Goal: Task Accomplishment & Management: Complete application form

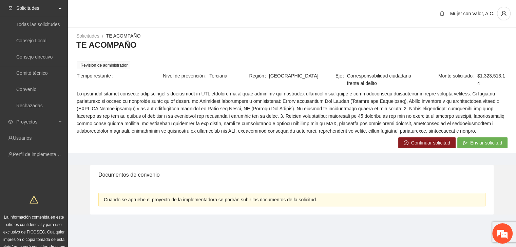
click at [429, 142] on span "Continuar solicitud" at bounding box center [430, 142] width 39 height 7
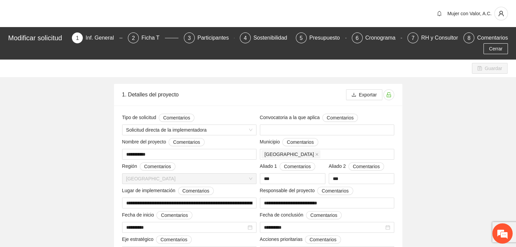
click at [155, 32] on div "Modificar solicitud 1 Inf. General 2 Ficha T 3 Participantes 4 Sostenibilidad 5…" at bounding box center [258, 43] width 516 height 33
click at [155, 35] on div "Ficha T" at bounding box center [152, 38] width 23 height 11
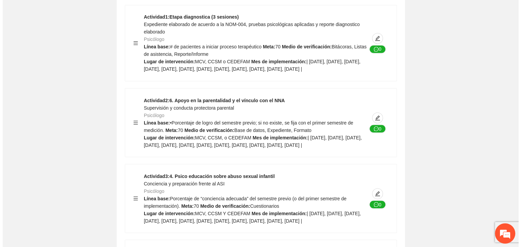
scroll to position [1174, 0]
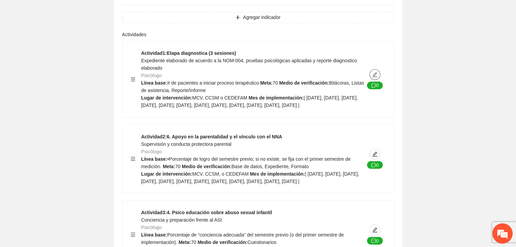
click at [371, 72] on span "edit" at bounding box center [374, 74] width 10 height 5
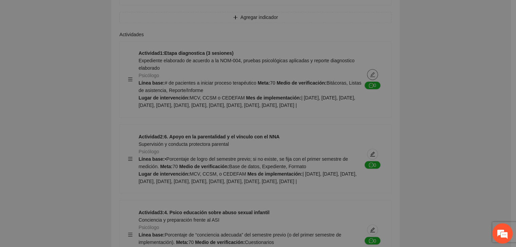
type textarea "**********"
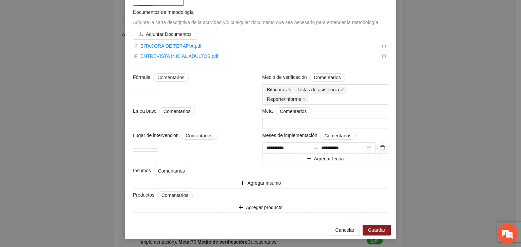
scroll to position [237, 0]
click at [348, 231] on span "Cancelar" at bounding box center [344, 230] width 19 height 7
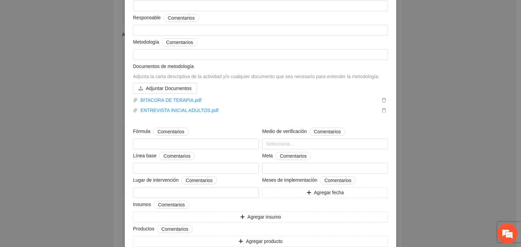
scroll to position [96, 0]
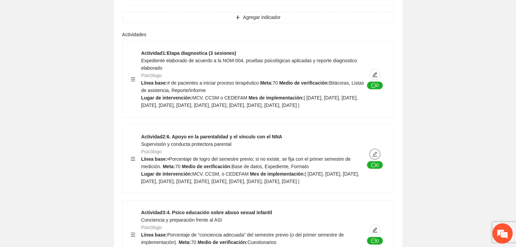
click at [376, 153] on icon "edit" at bounding box center [374, 154] width 5 height 5
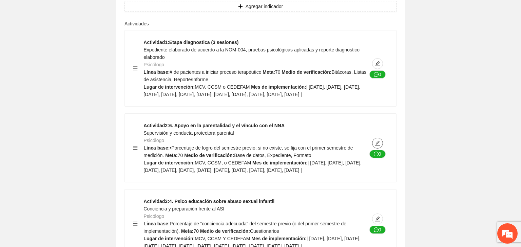
type textarea "**********"
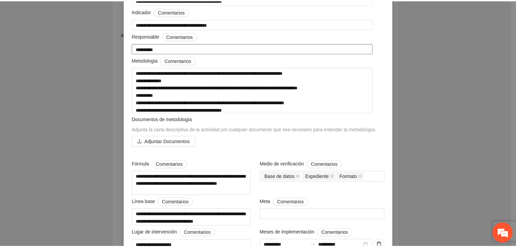
scroll to position [0, 0]
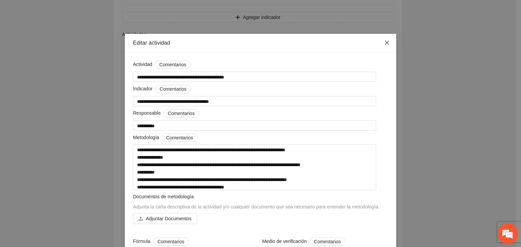
click at [384, 44] on icon "close" at bounding box center [386, 42] width 5 height 5
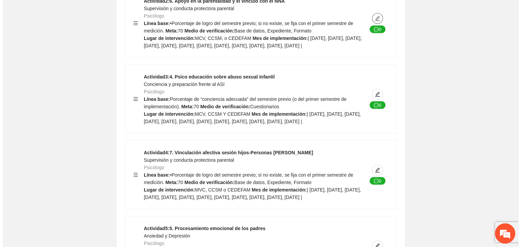
scroll to position [1276, 0]
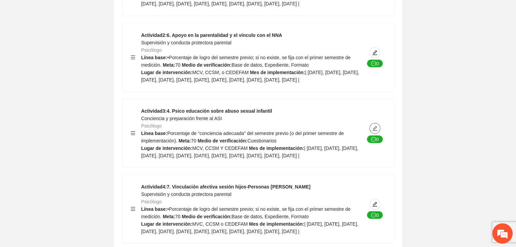
click at [374, 131] on icon "edit" at bounding box center [374, 128] width 5 height 5
type textarea "**********"
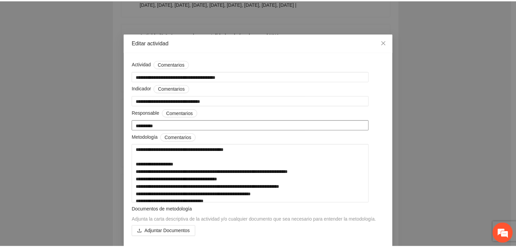
scroll to position [0, 0]
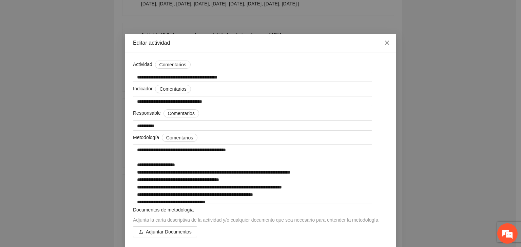
drag, startPoint x: 382, startPoint y: 41, endPoint x: 378, endPoint y: 46, distance: 6.0
click at [384, 41] on icon "close" at bounding box center [386, 42] width 5 height 5
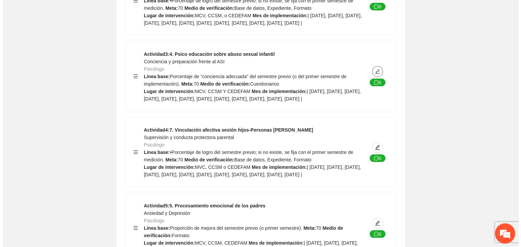
scroll to position [1377, 0]
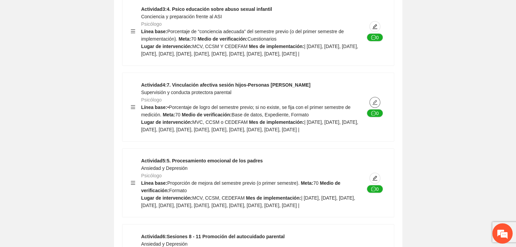
click at [377, 108] on button "button" at bounding box center [374, 102] width 11 height 11
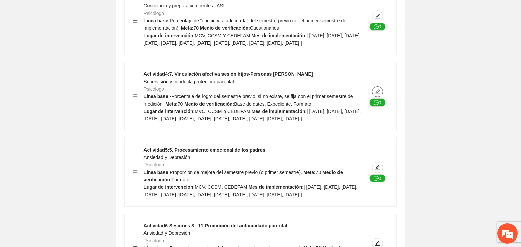
type textarea "**********"
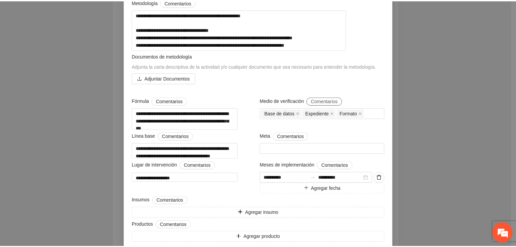
scroll to position [0, 0]
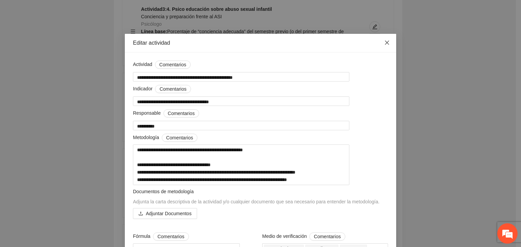
click at [384, 44] on icon "close" at bounding box center [386, 42] width 5 height 5
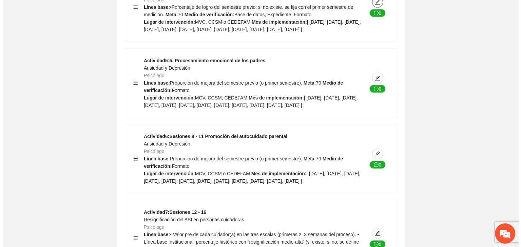
scroll to position [1479, 0]
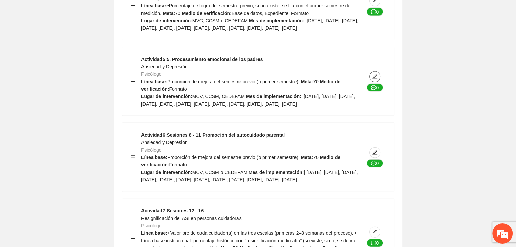
click at [372, 80] on icon "edit" at bounding box center [374, 76] width 5 height 5
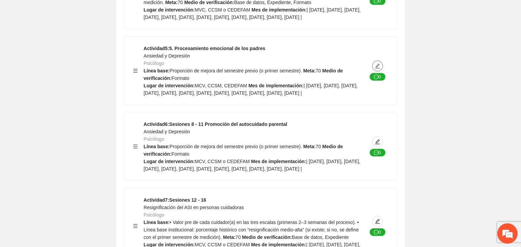
type textarea "**********"
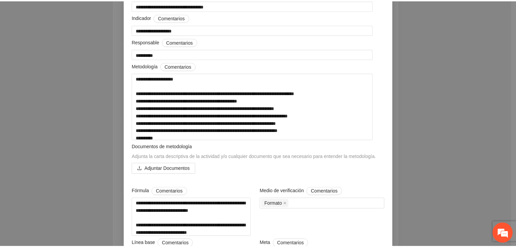
scroll to position [0, 0]
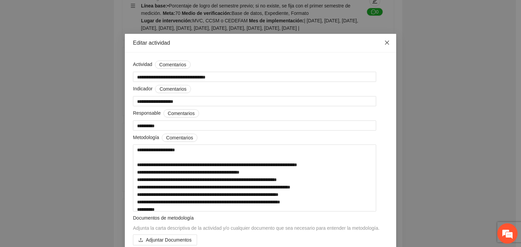
click at [384, 41] on icon "close" at bounding box center [386, 42] width 5 height 5
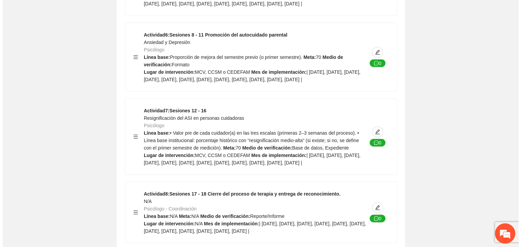
scroll to position [1581, 0]
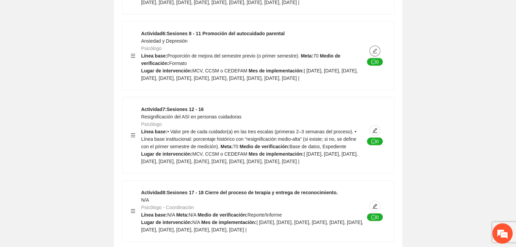
click at [375, 54] on icon "edit" at bounding box center [374, 50] width 5 height 5
type textarea "**********"
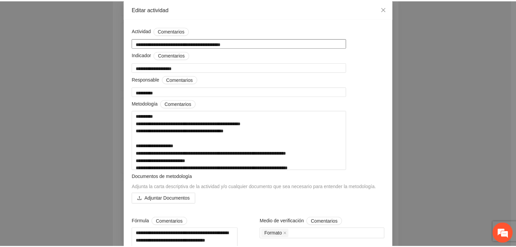
scroll to position [0, 0]
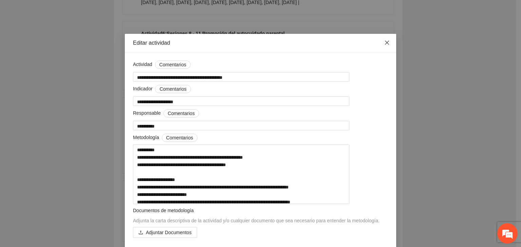
click at [385, 44] on icon "close" at bounding box center [387, 43] width 4 height 4
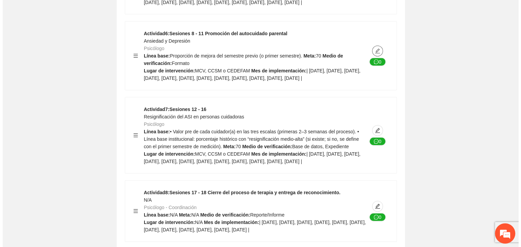
scroll to position [1682, 0]
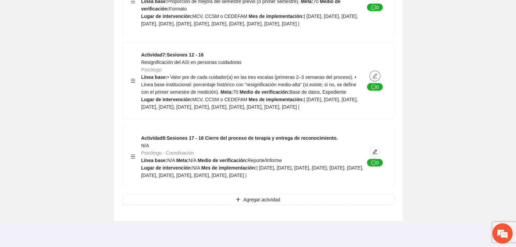
click at [374, 74] on icon "edit" at bounding box center [374, 76] width 5 height 5
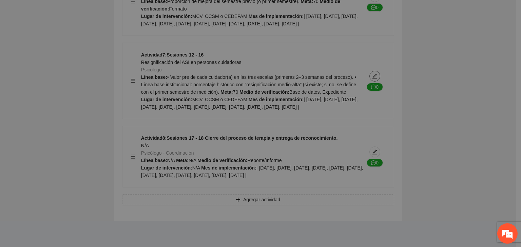
type textarea "**********"
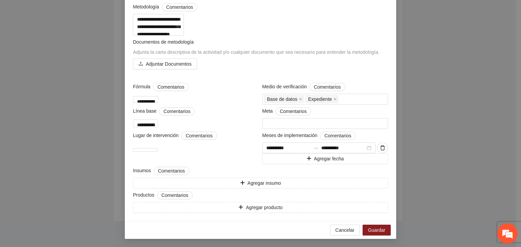
scroll to position [0, 0]
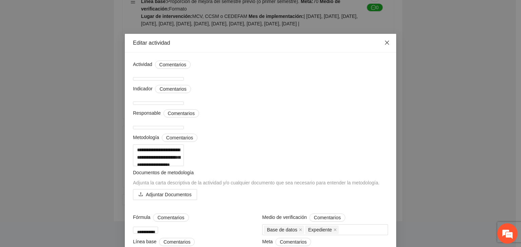
click at [384, 44] on icon "close" at bounding box center [386, 42] width 5 height 5
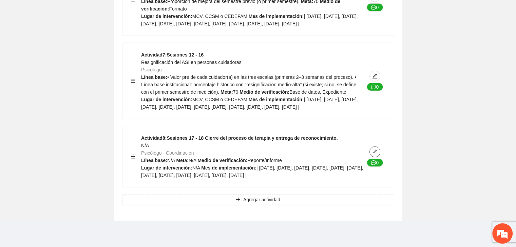
click at [372, 149] on icon "edit" at bounding box center [374, 151] width 5 height 5
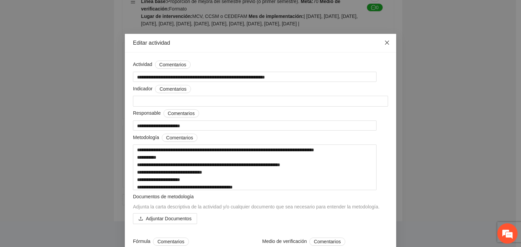
click at [384, 44] on icon "close" at bounding box center [386, 42] width 5 height 5
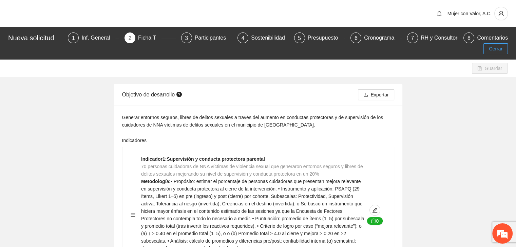
click at [493, 45] on span "Cerrar" at bounding box center [495, 48] width 14 height 7
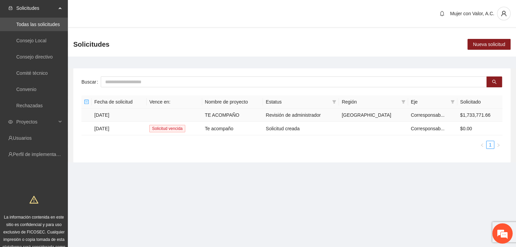
click at [197, 113] on td at bounding box center [174, 115] width 56 height 13
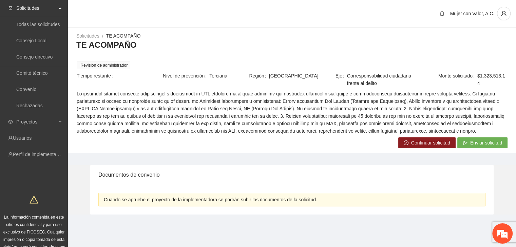
click at [411, 138] on button "Continuar solicitud" at bounding box center [426, 143] width 57 height 11
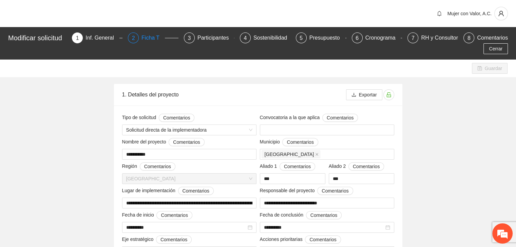
click at [158, 37] on div "Ficha T" at bounding box center [152, 38] width 23 height 11
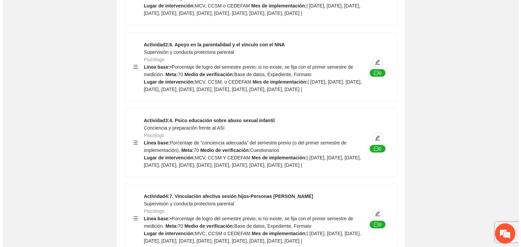
scroll to position [1220, 0]
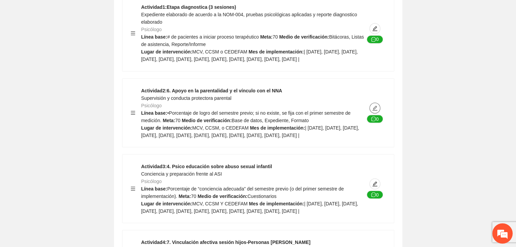
click at [375, 106] on icon "edit" at bounding box center [374, 107] width 5 height 5
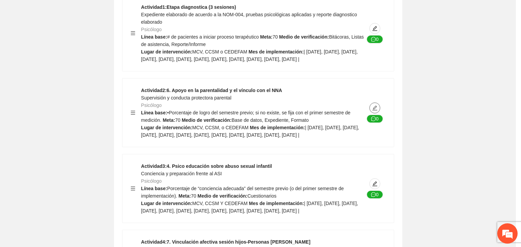
type textarea "**********"
type input "**********"
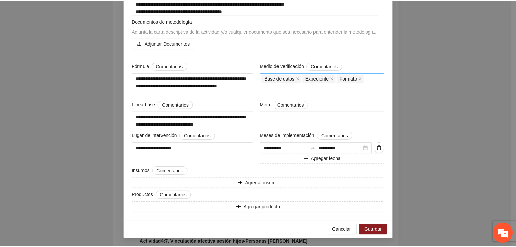
scroll to position [0, 0]
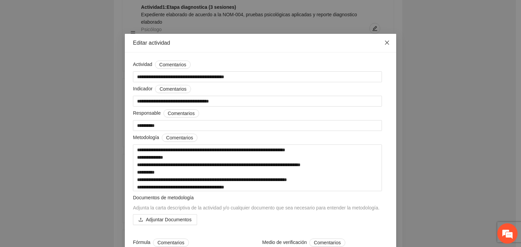
click at [384, 40] on span "Close" at bounding box center [387, 43] width 18 height 18
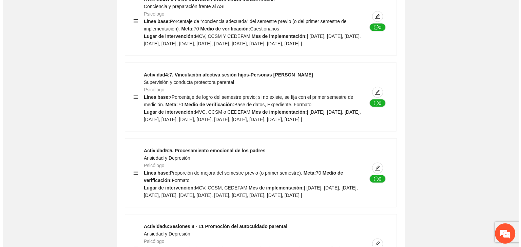
scroll to position [1390, 0]
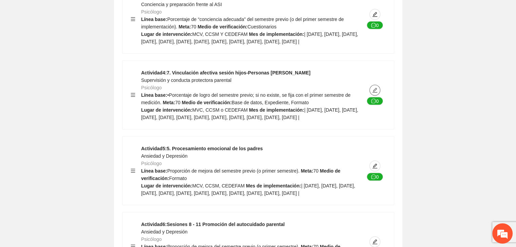
click at [371, 93] on span "edit" at bounding box center [374, 90] width 10 height 5
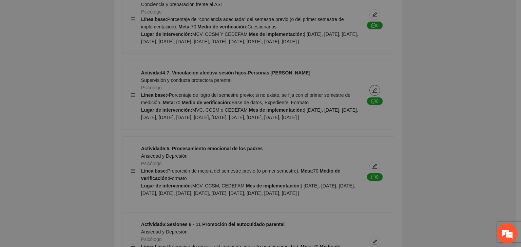
type textarea "**********"
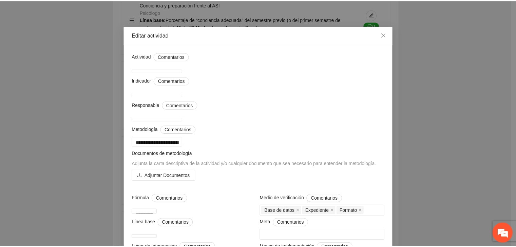
scroll to position [0, 0]
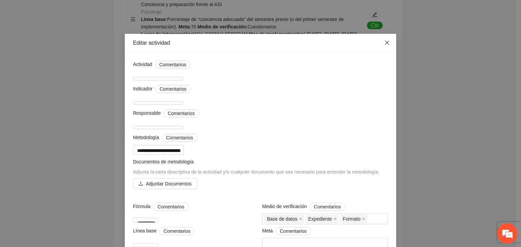
click at [388, 42] on span "Close" at bounding box center [387, 43] width 18 height 18
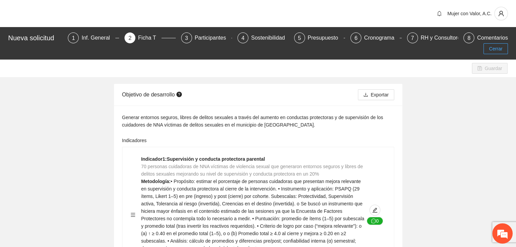
click at [501, 45] on span "Cerrar" at bounding box center [495, 48] width 14 height 7
